Goal: Book appointment/travel/reservation

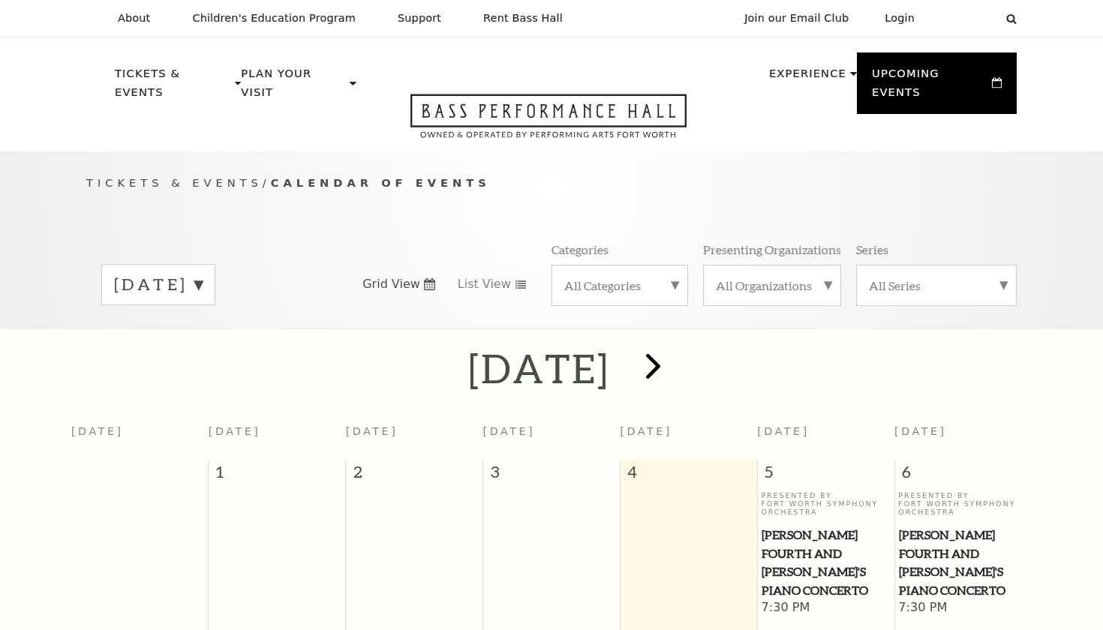
click at [674, 353] on span "next" at bounding box center [653, 365] width 43 height 43
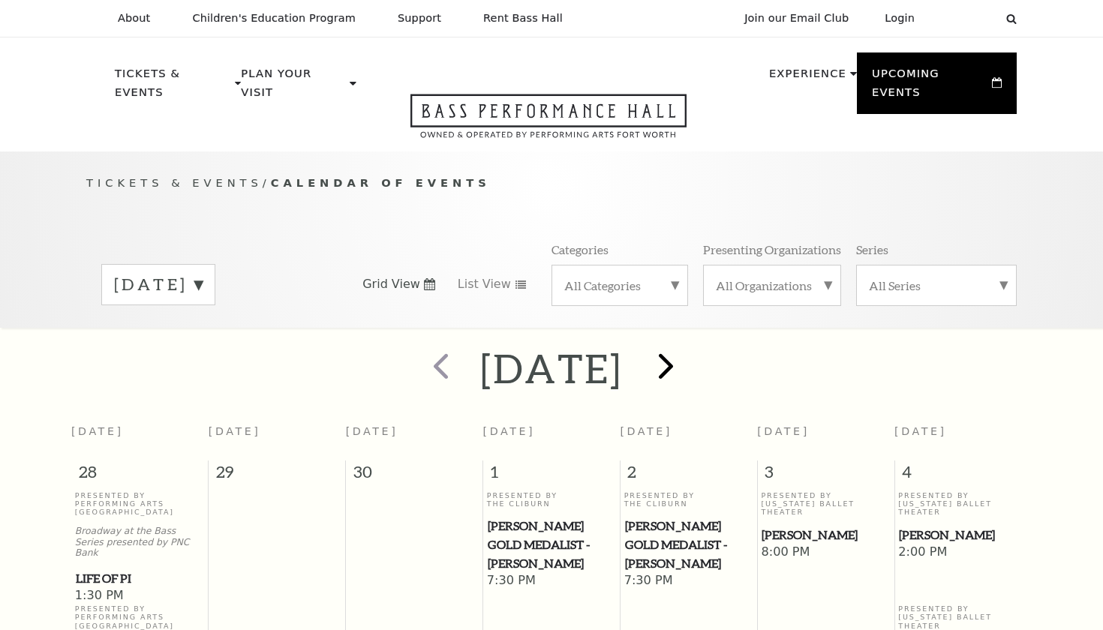
click at [687, 344] on span "next" at bounding box center [665, 365] width 43 height 43
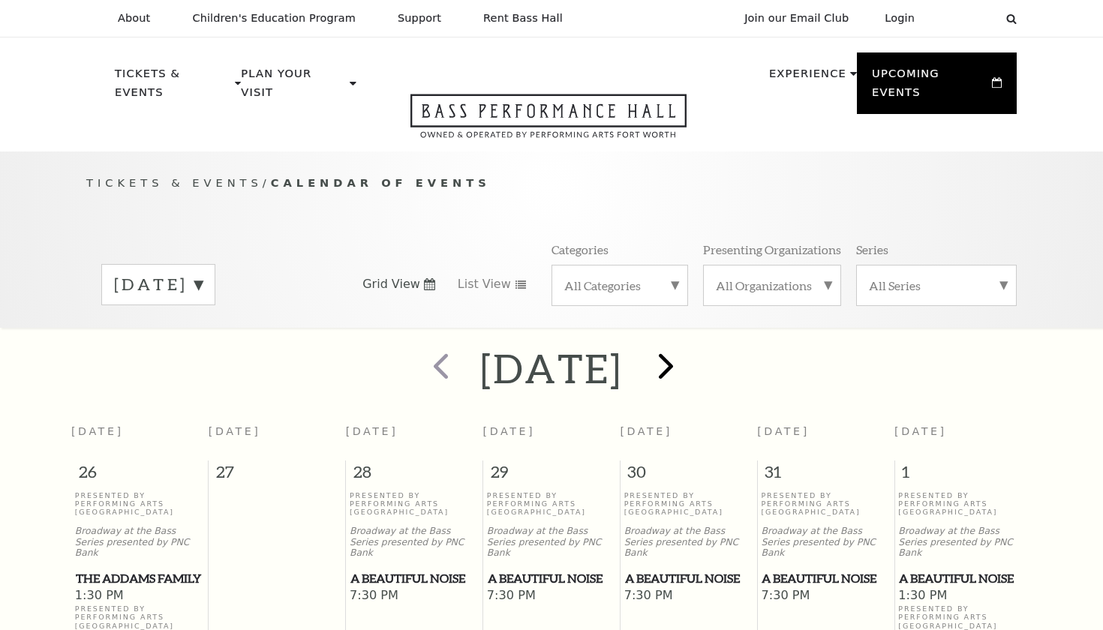
click at [687, 344] on span "next" at bounding box center [665, 365] width 43 height 43
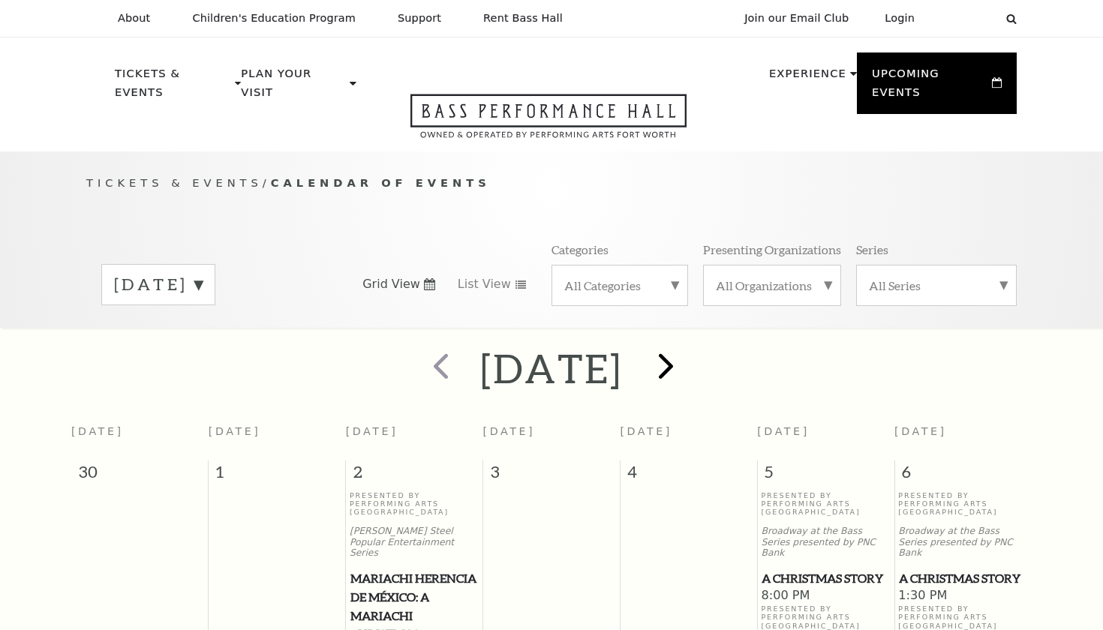
click at [687, 349] on span "next" at bounding box center [665, 365] width 43 height 43
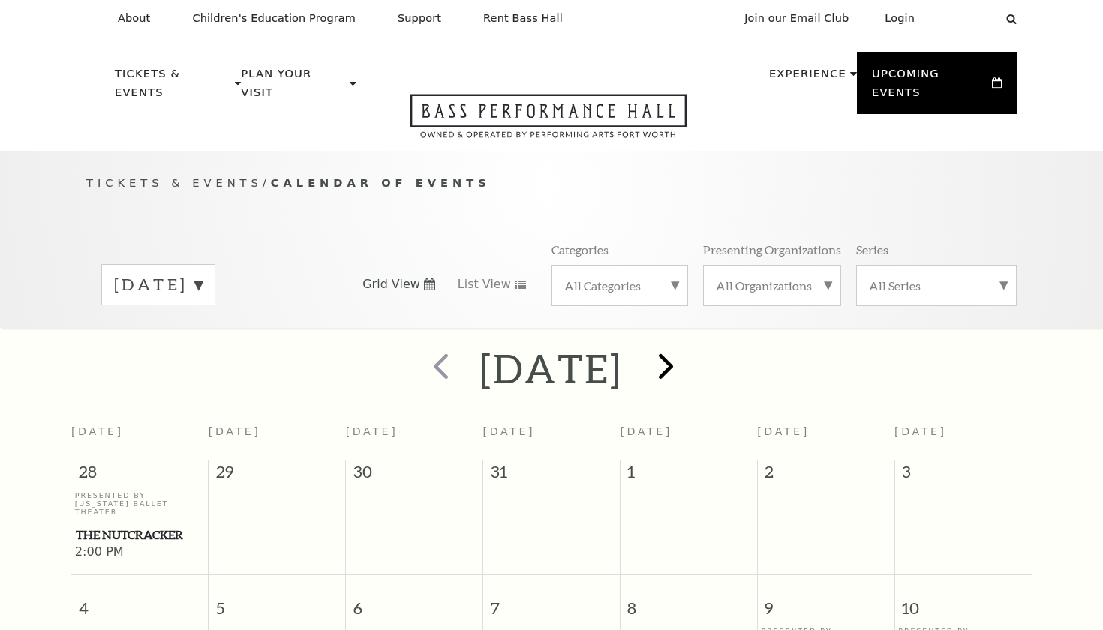
click at [687, 344] on span "next" at bounding box center [665, 365] width 43 height 43
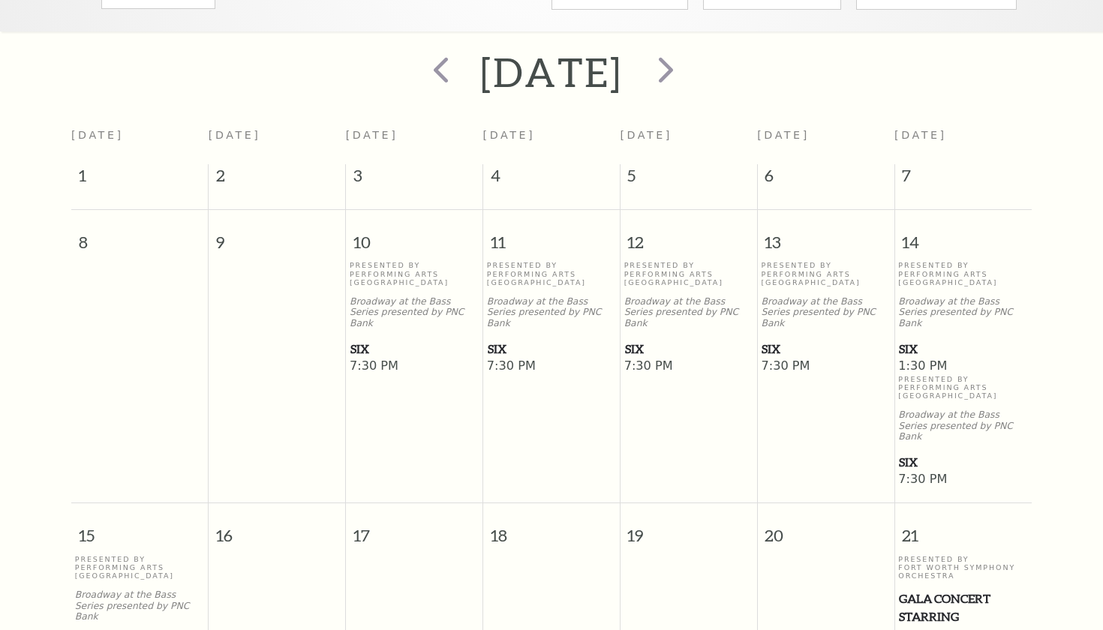
scroll to position [230, 0]
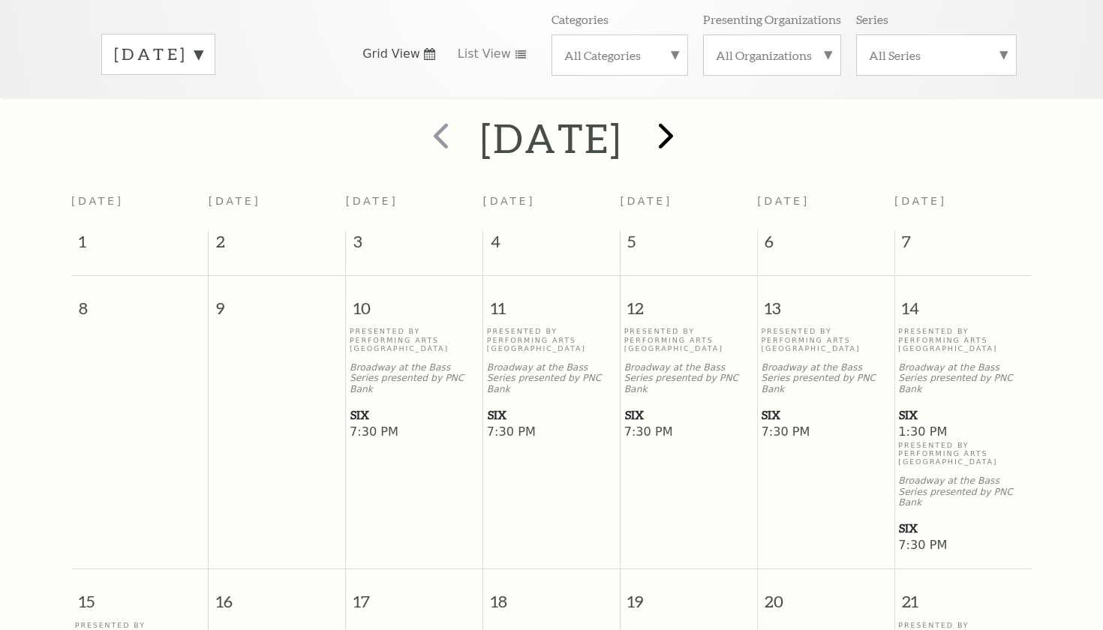
click at [687, 125] on span "next" at bounding box center [665, 135] width 43 height 43
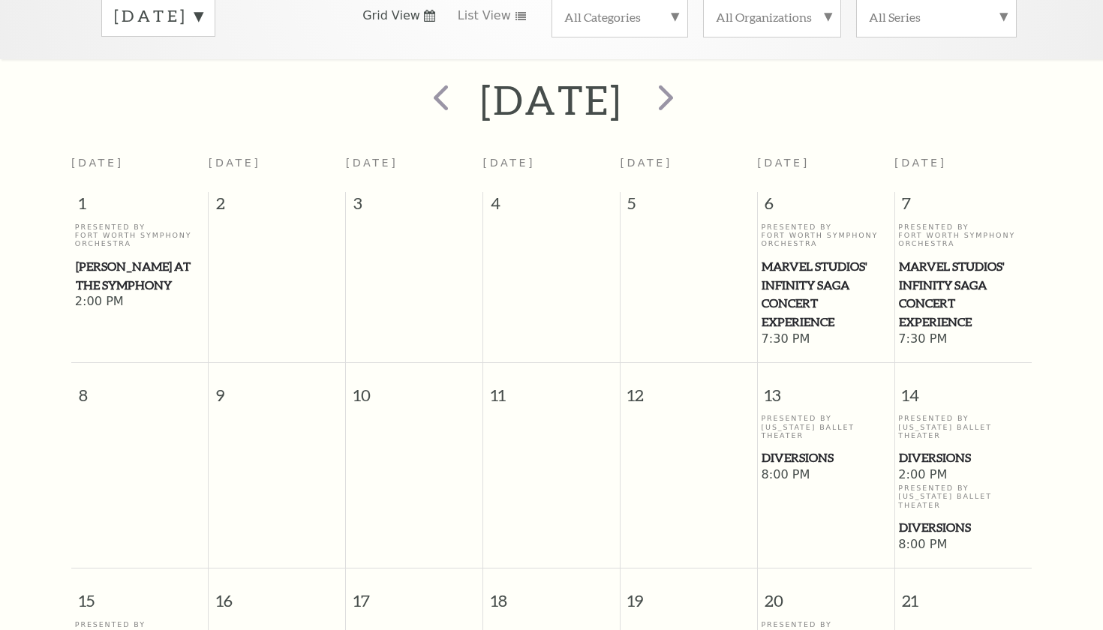
scroll to position [256, 0]
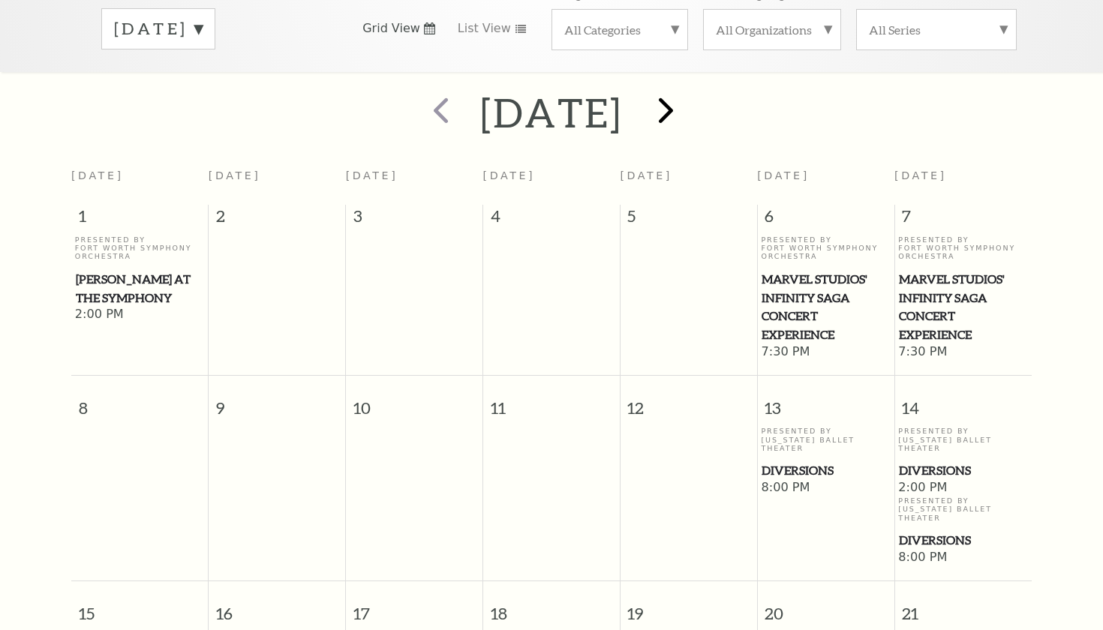
click at [687, 89] on span "next" at bounding box center [665, 110] width 43 height 43
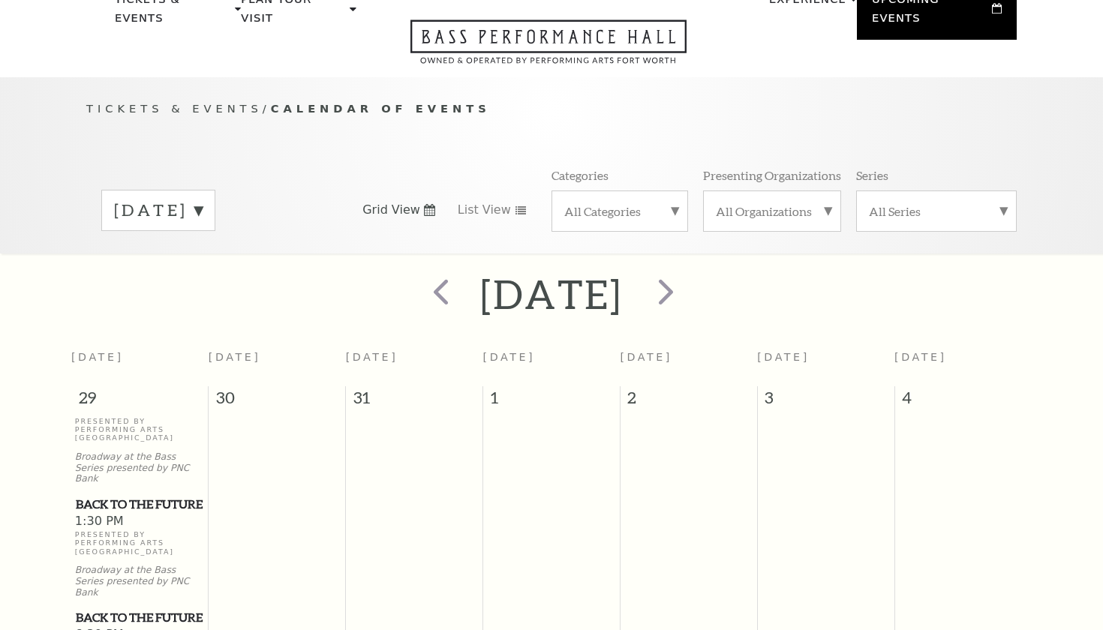
scroll to position [47, 0]
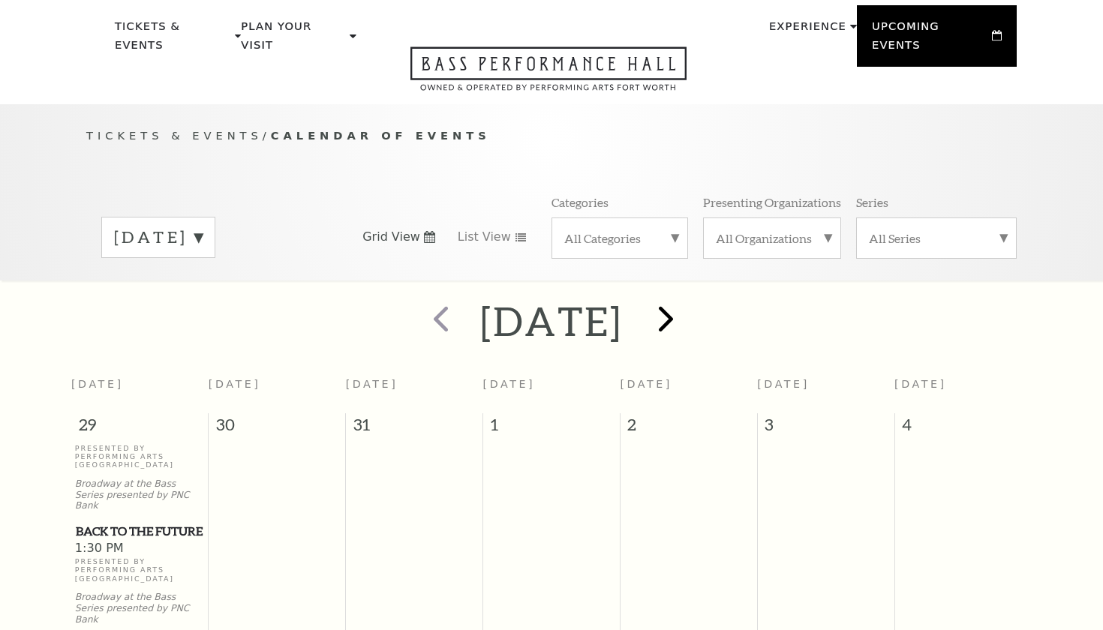
click at [687, 308] on span "next" at bounding box center [665, 318] width 43 height 43
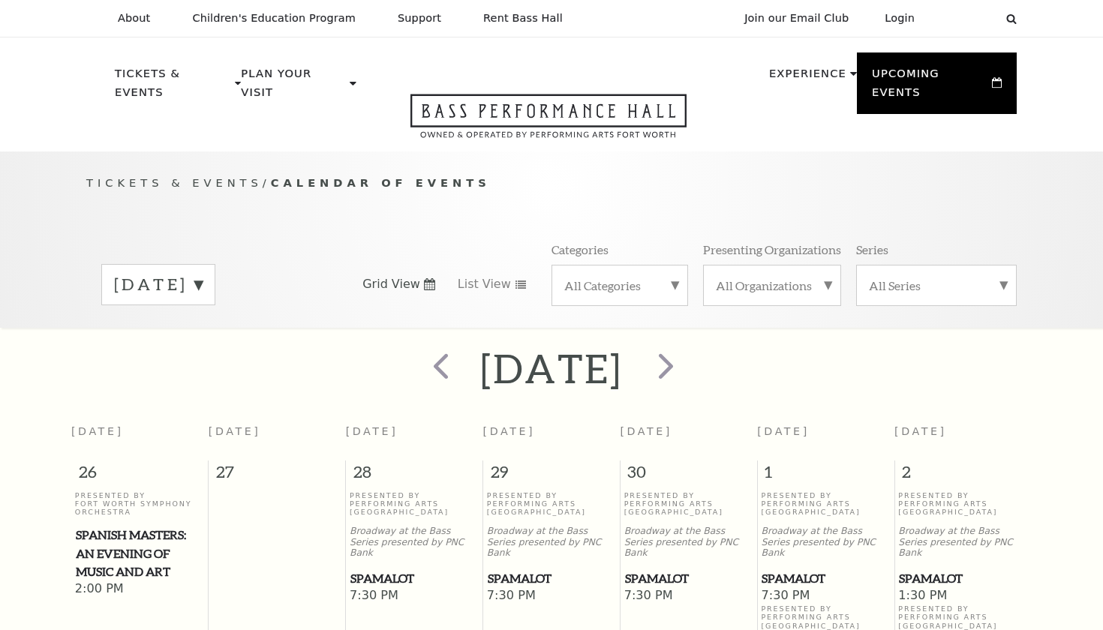
scroll to position [0, 0]
click at [687, 360] on span "next" at bounding box center [665, 365] width 43 height 43
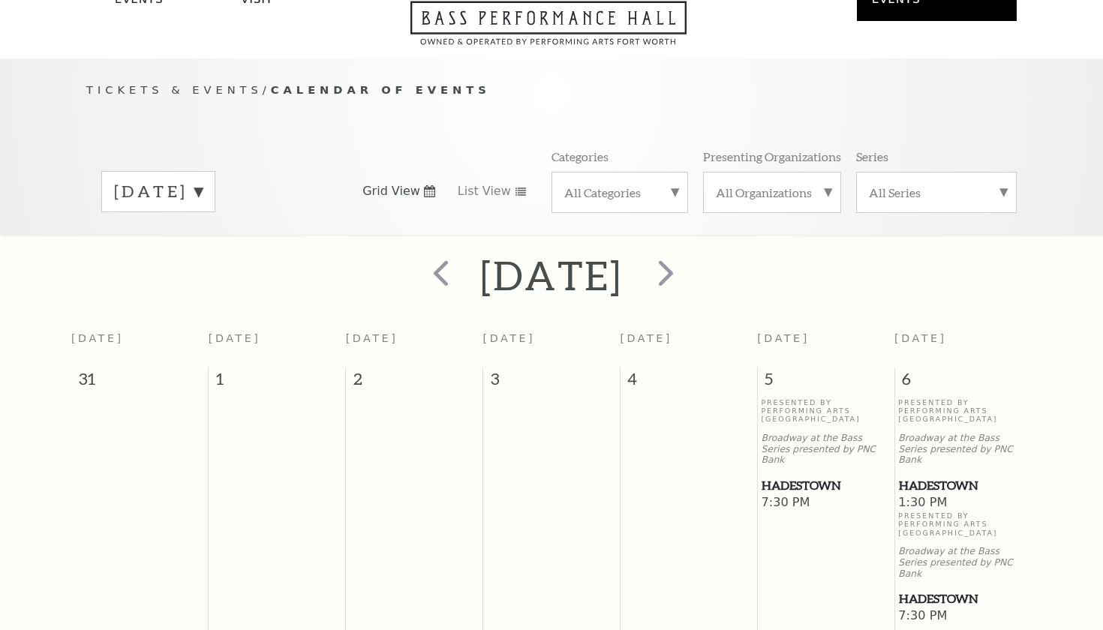
scroll to position [64, 0]
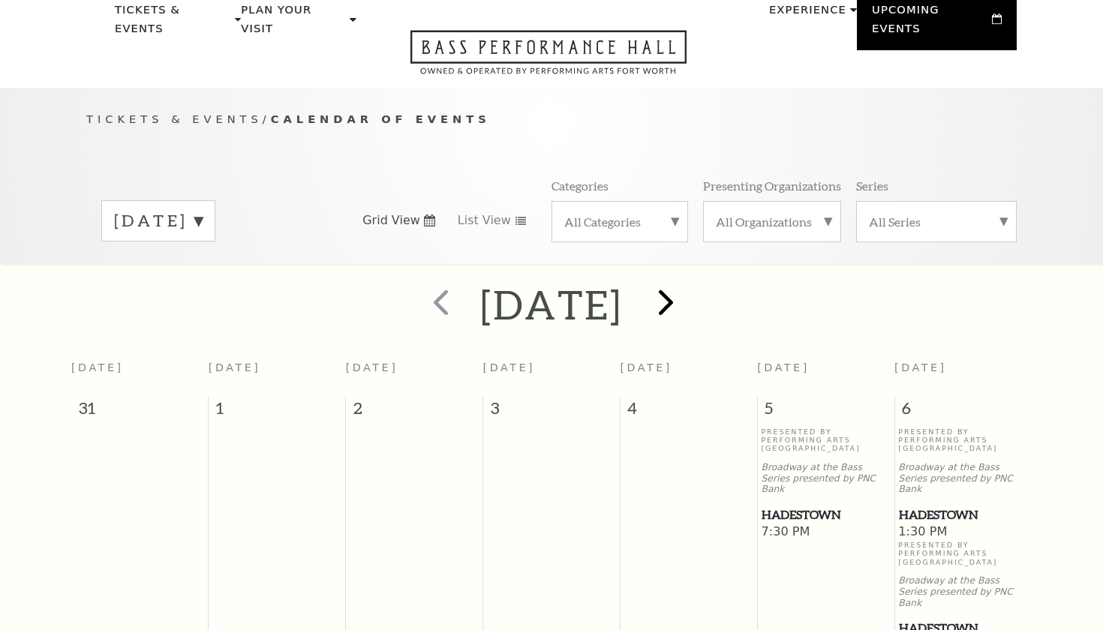
click at [687, 281] on span "next" at bounding box center [665, 302] width 43 height 43
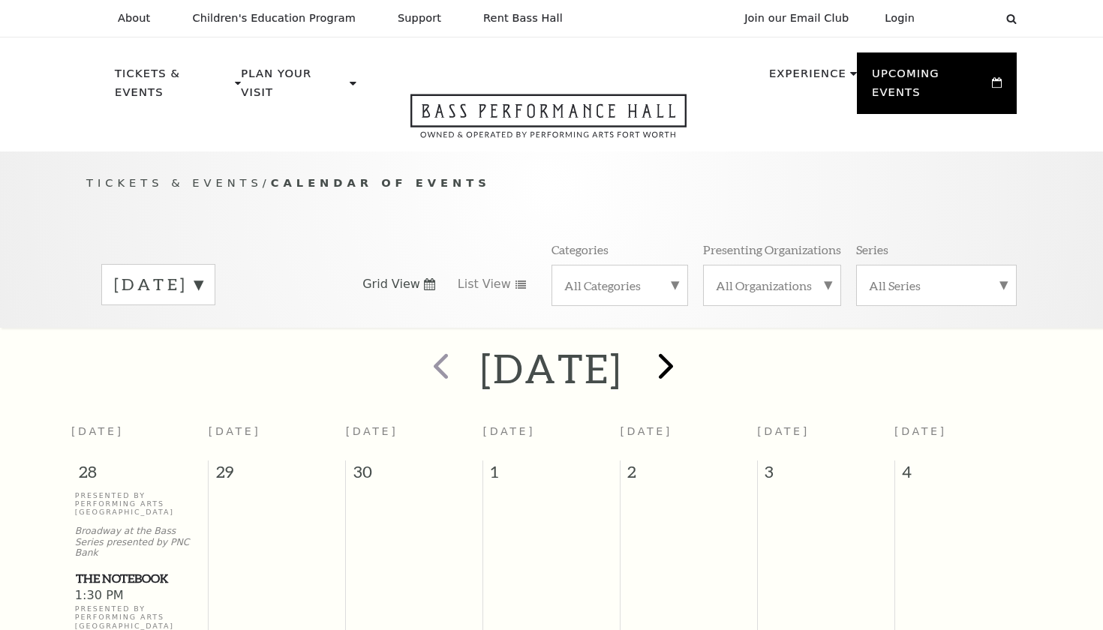
scroll to position [0, 0]
click at [687, 346] on span "next" at bounding box center [665, 365] width 43 height 43
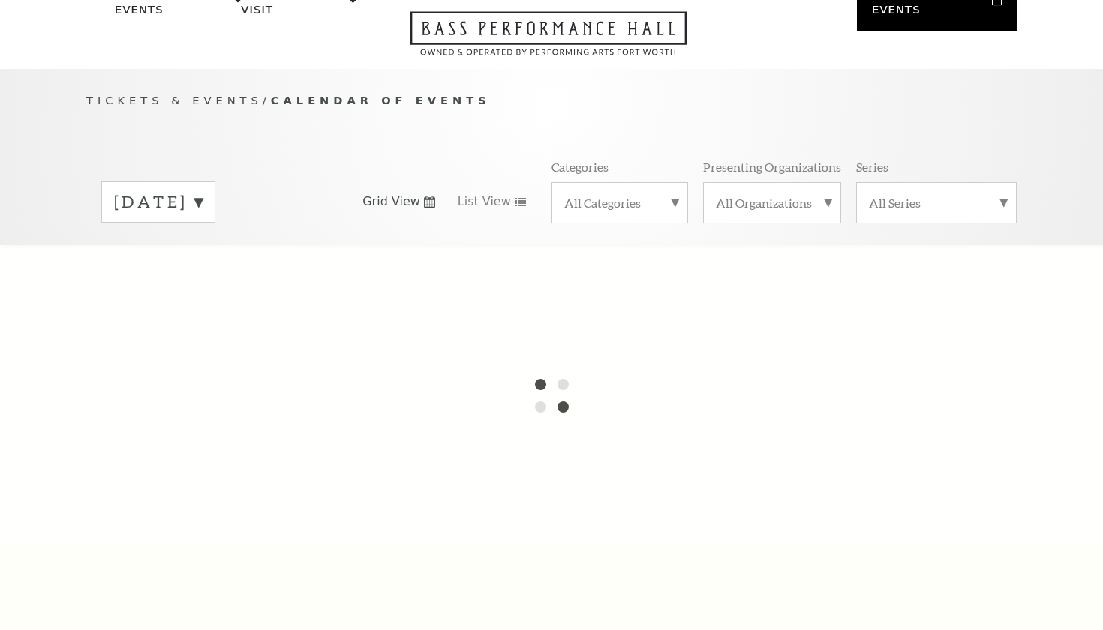
scroll to position [83, 0]
click at [56, 281] on div at bounding box center [551, 395] width 1103 height 300
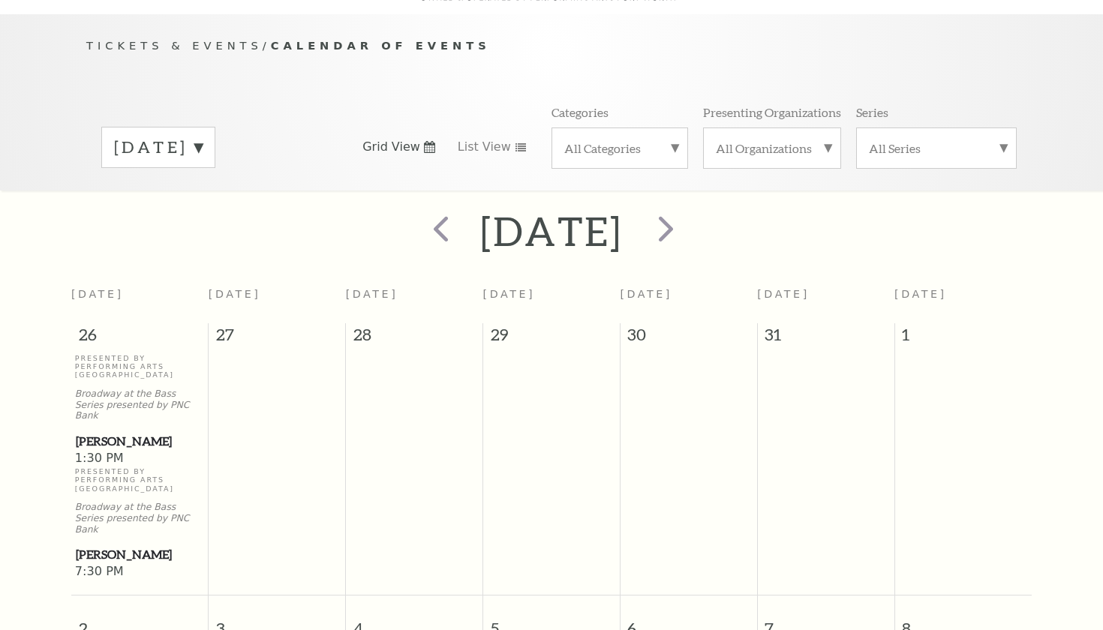
scroll to position [132, 0]
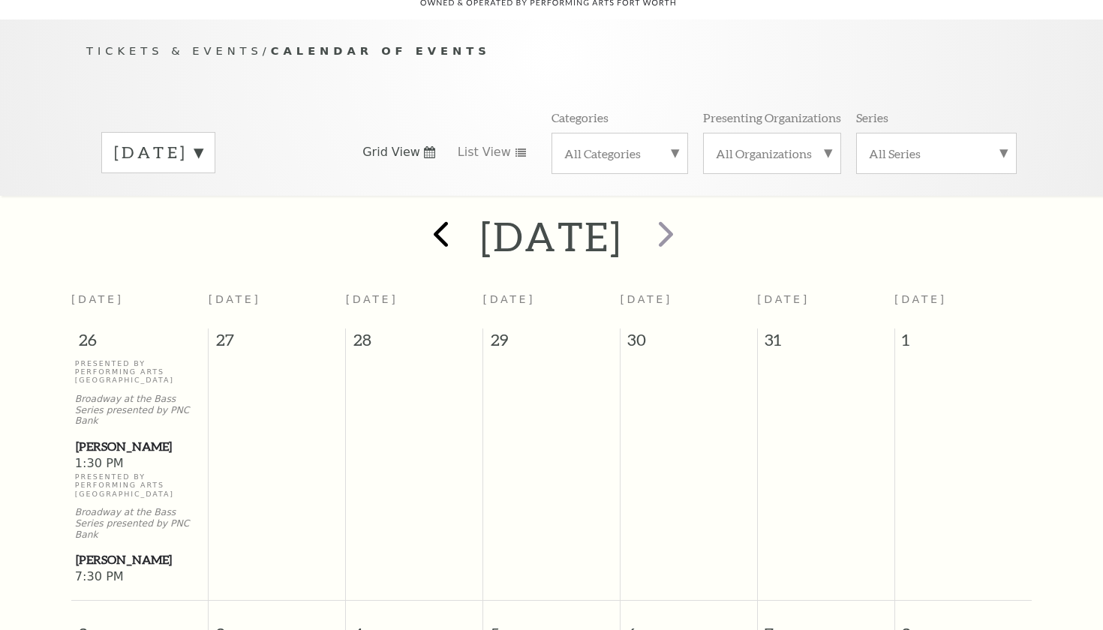
click at [419, 212] on span "prev" at bounding box center [440, 233] width 43 height 43
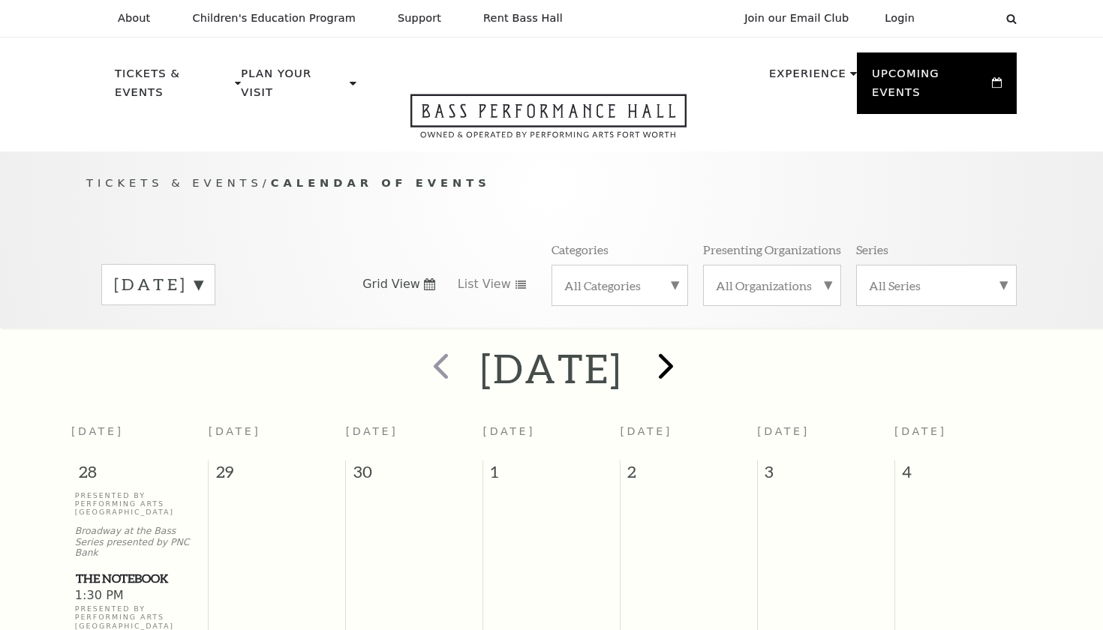
scroll to position [0, 0]
click at [684, 349] on span "next" at bounding box center [665, 365] width 43 height 43
